Goal: Navigation & Orientation: Find specific page/section

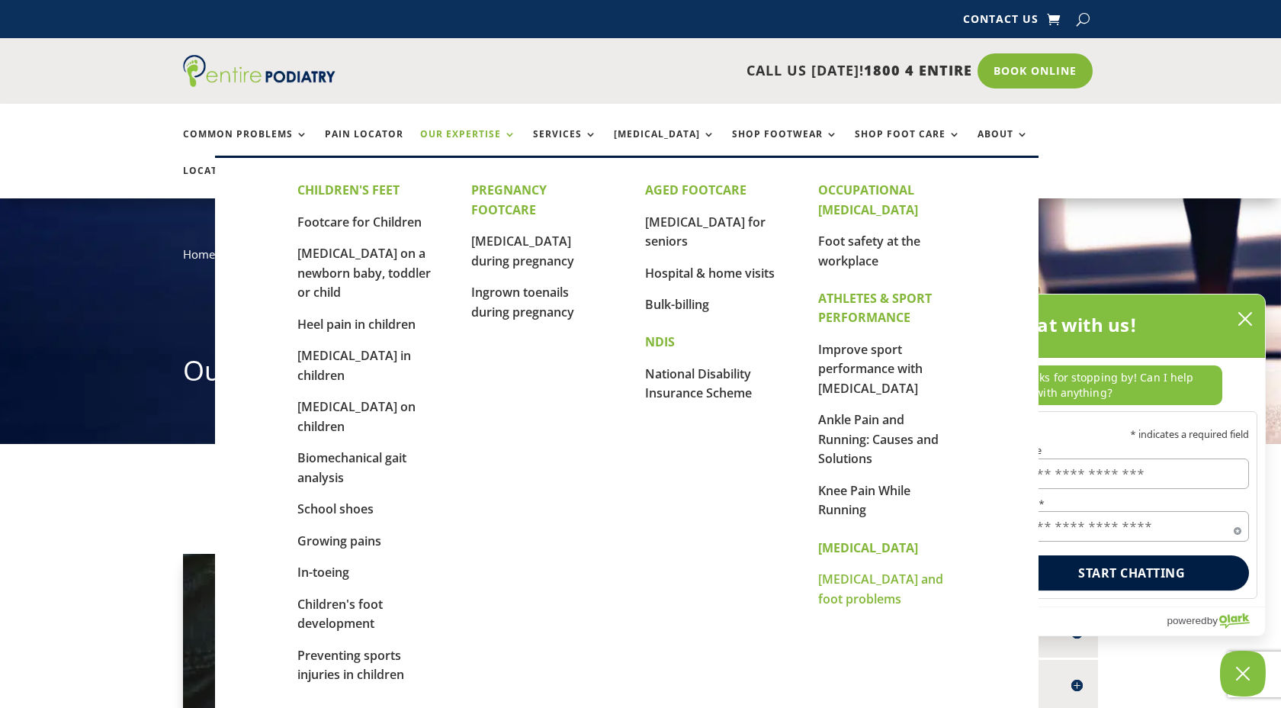
click at [835, 582] on link "[MEDICAL_DATA] and foot problems" at bounding box center [880, 588] width 125 height 37
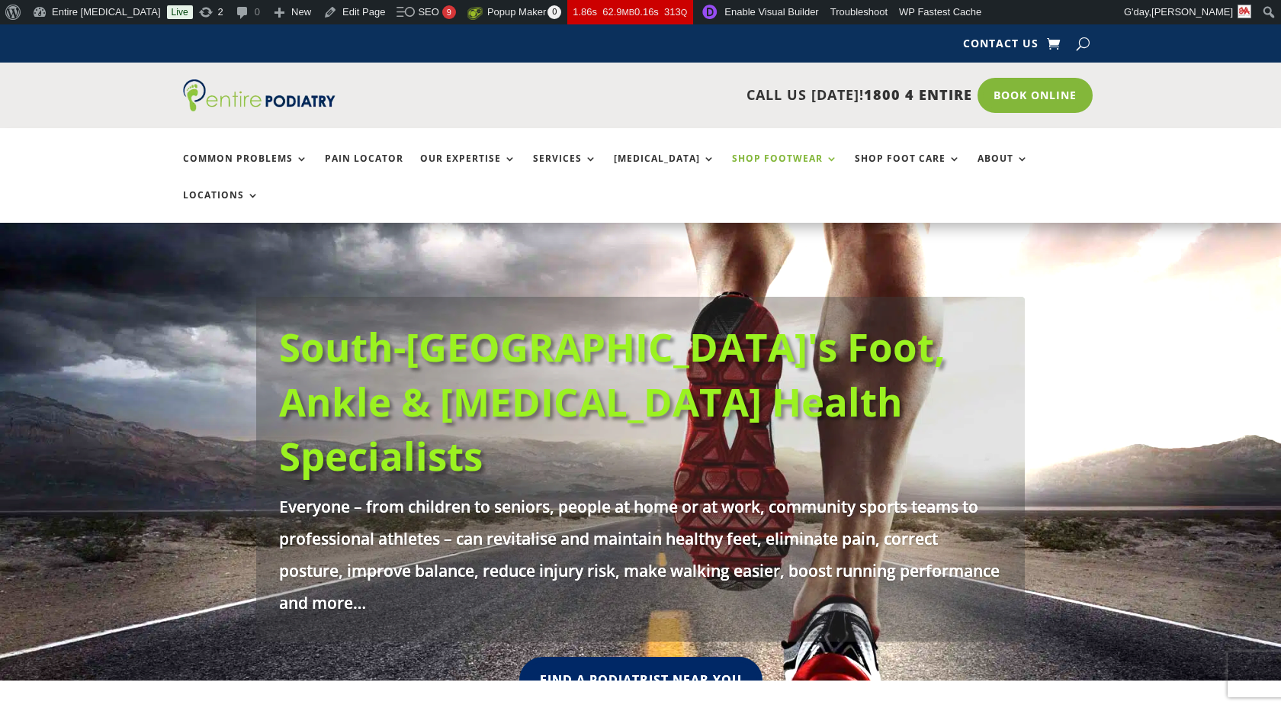
click at [797, 159] on link "Shop Footwear" at bounding box center [785, 169] width 106 height 33
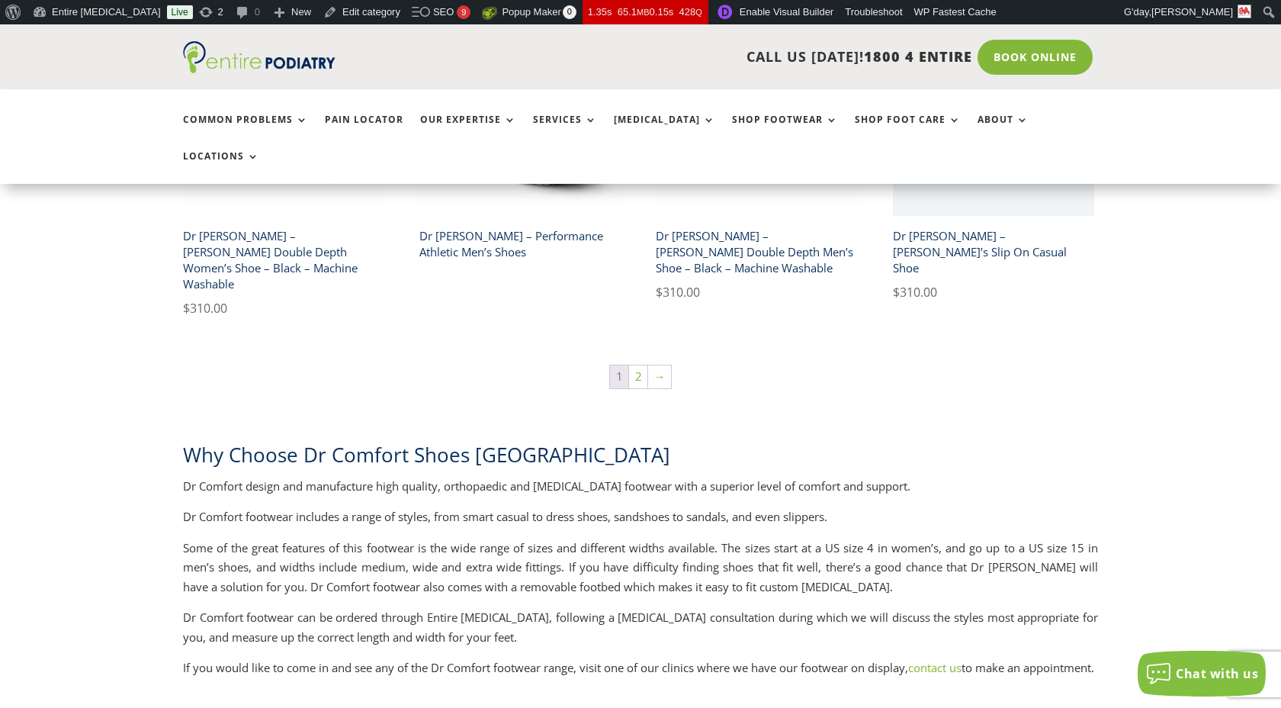
scroll to position [2737, 0]
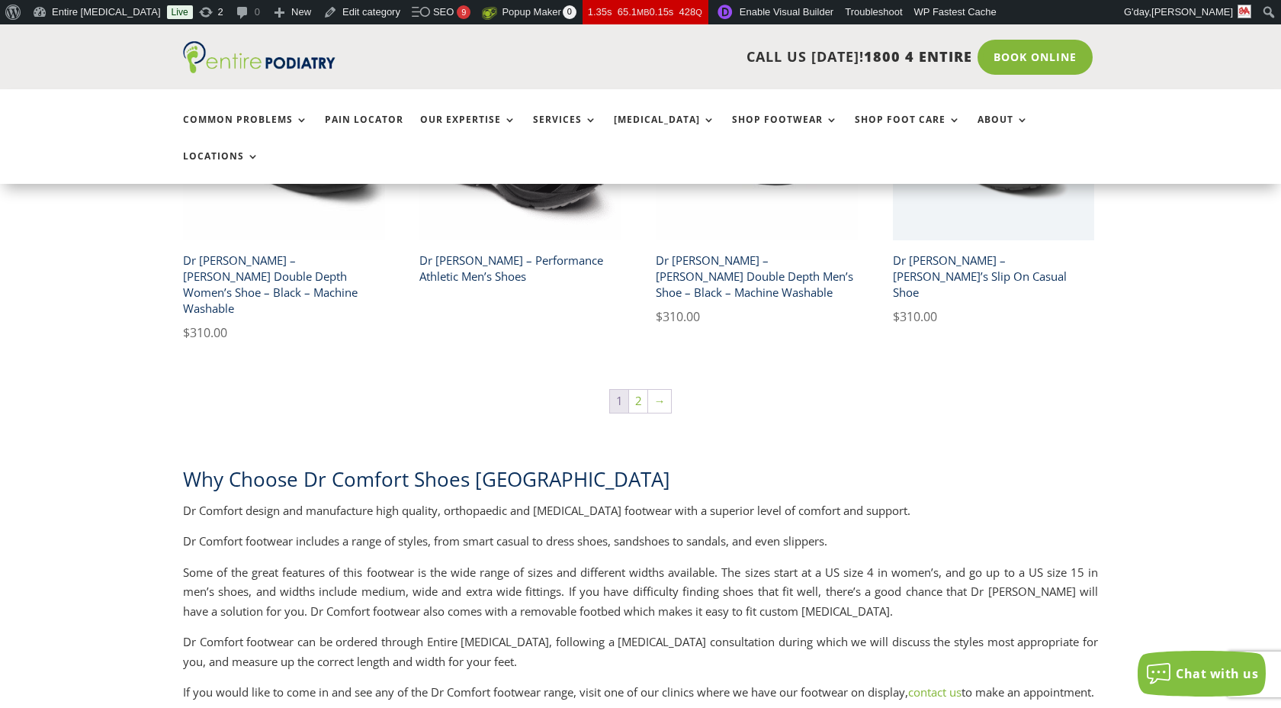
drag, startPoint x: 187, startPoint y: 361, endPoint x: 364, endPoint y: 593, distance: 292.1
click at [364, 593] on div "Why Choose Dr Comfort Shoes Australia Dr Comfort design and manufacture high qu…" at bounding box center [640, 699] width 915 height 469
click at [364, 682] on p "If you would like to come in and see any of the Dr Comfort footwear range, visi…" at bounding box center [640, 697] width 915 height 31
click at [338, 11] on link "Edit category" at bounding box center [361, 12] width 89 height 24
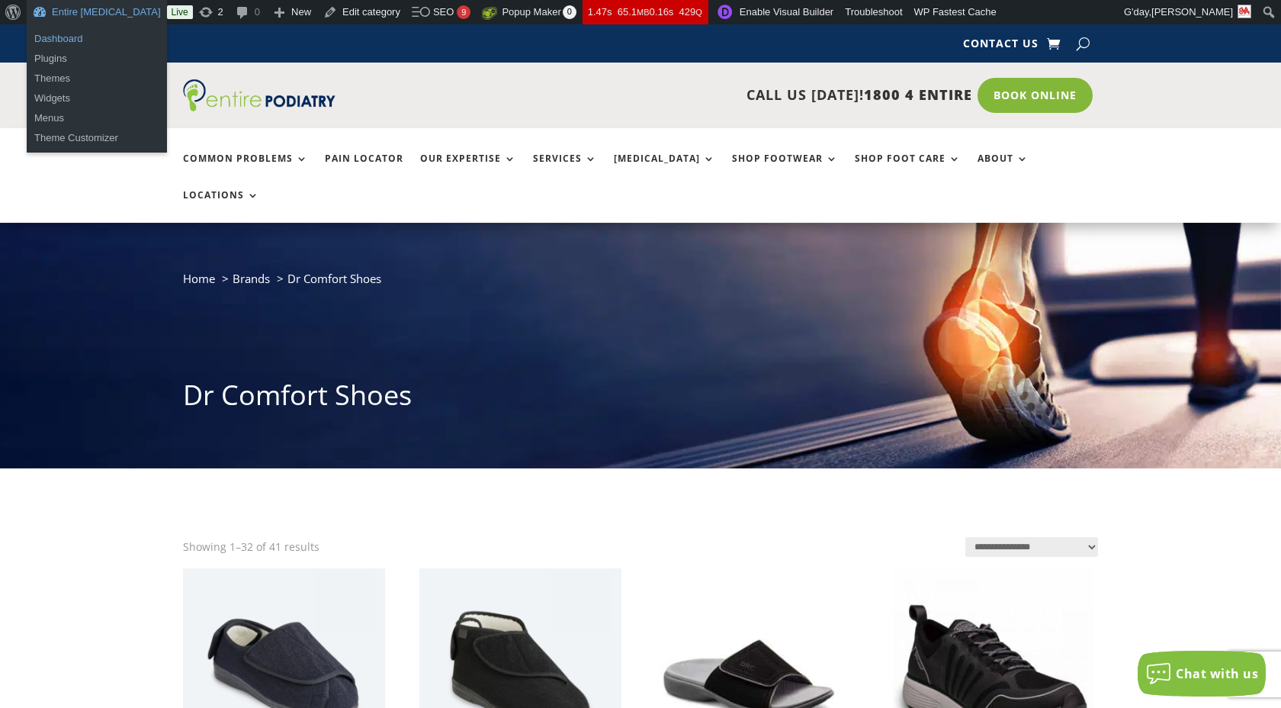
click at [56, 43] on link "Dashboard" at bounding box center [97, 39] width 140 height 20
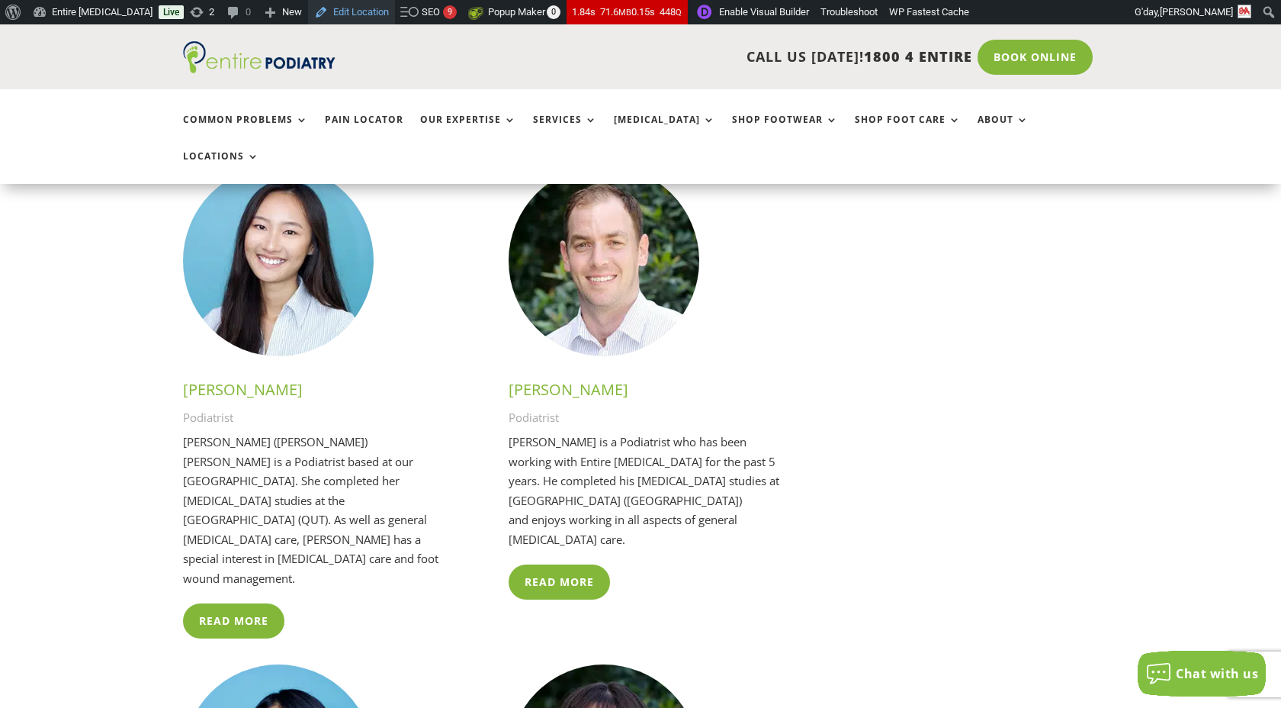
click at [338, 15] on link "Edit Location" at bounding box center [351, 12] width 87 height 24
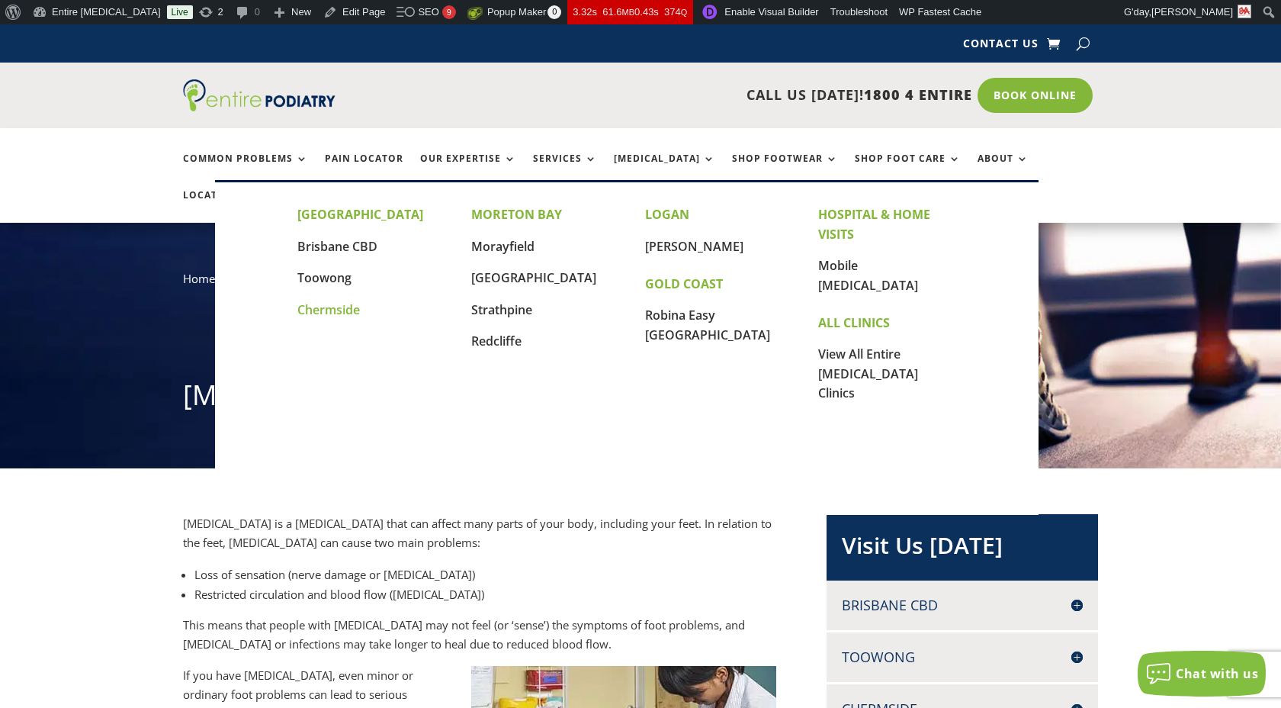
click at [326, 312] on link "Chermside" at bounding box center [328, 309] width 63 height 17
